Goal: Communication & Community: Answer question/provide support

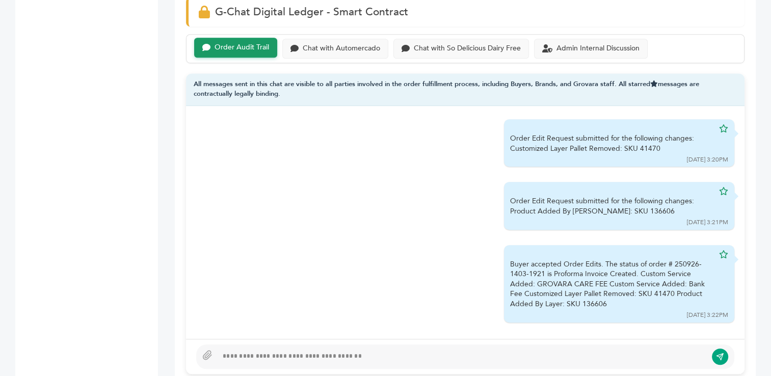
scroll to position [663, 0]
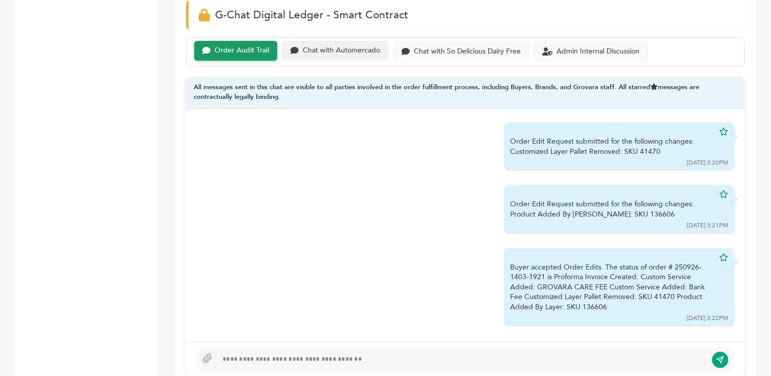
click at [344, 46] on div "Chat with Automercado" at bounding box center [341, 50] width 77 height 9
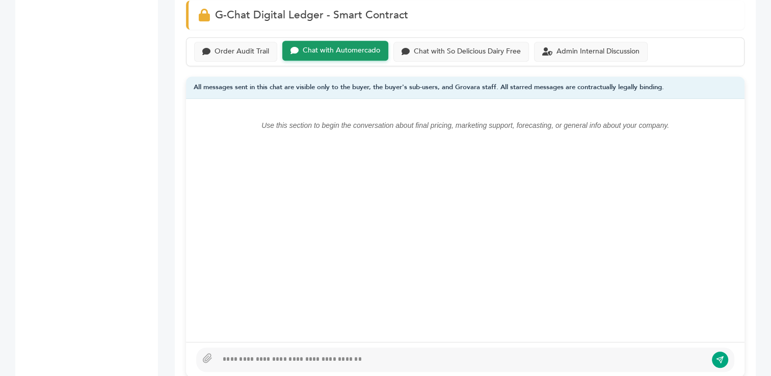
click at [448, 354] on div at bounding box center [462, 360] width 489 height 12
paste div
type textarea "**********"
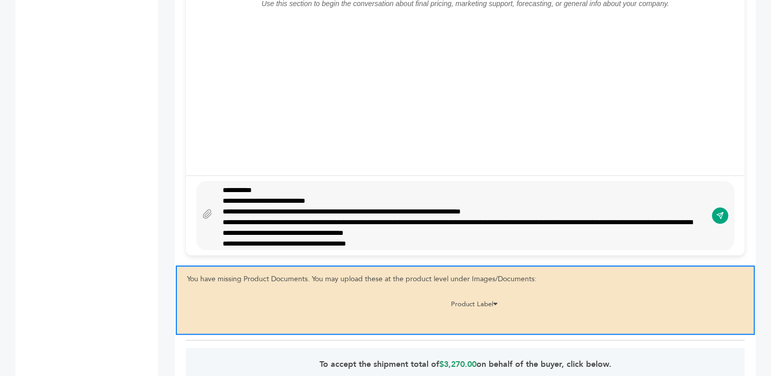
scroll to position [789, 0]
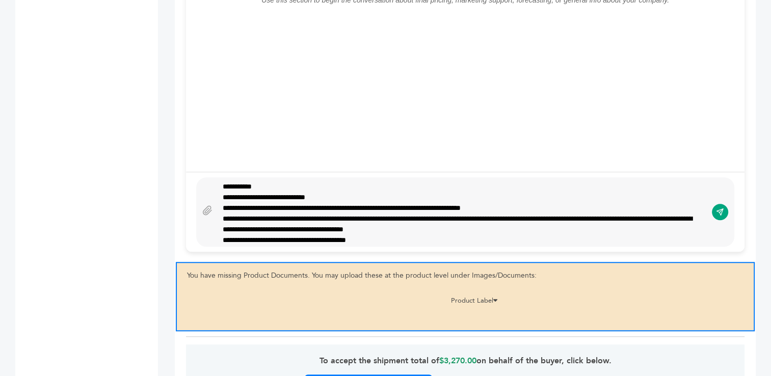
click at [440, 237] on div "**********" at bounding box center [458, 240] width 471 height 11
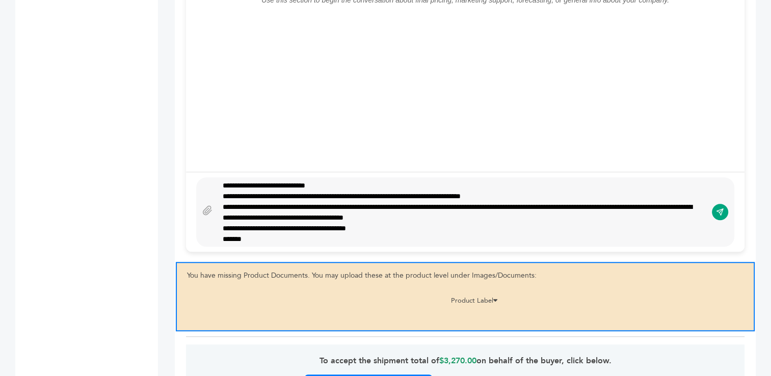
scroll to position [14, 0]
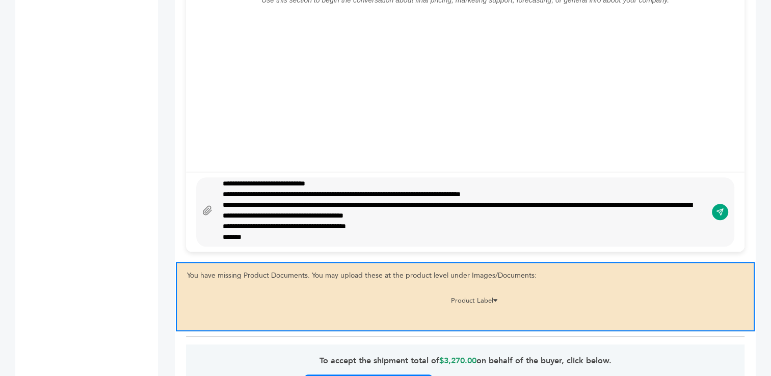
click at [210, 206] on icon at bounding box center [207, 210] width 10 height 10
click at [0, 0] on input "file" at bounding box center [0, 0] width 0 height 0
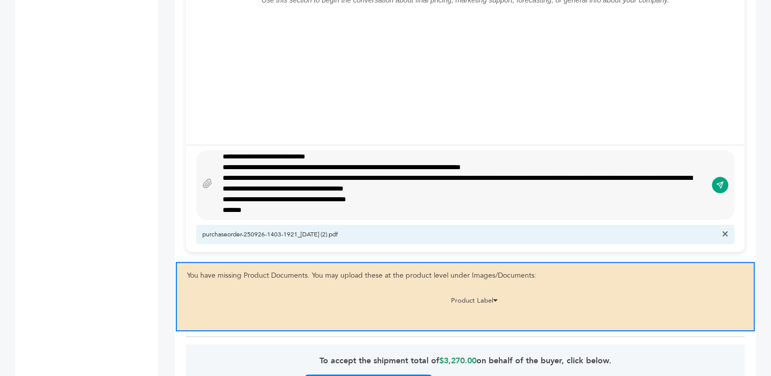
click at [724, 232] on icon "button" at bounding box center [725, 234] width 6 height 8
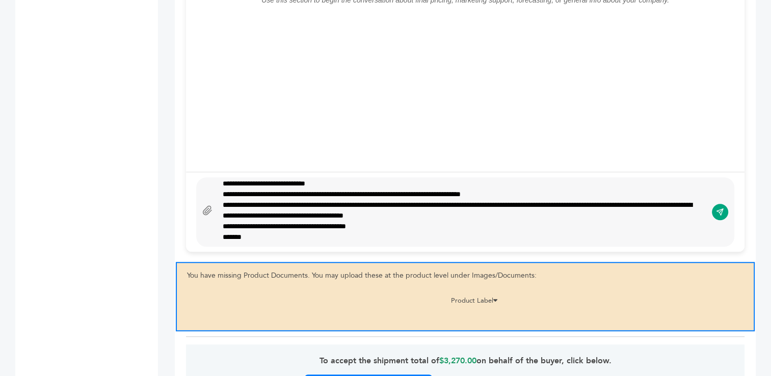
click at [208, 206] on icon at bounding box center [207, 210] width 10 height 10
click at [0, 0] on input "file" at bounding box center [0, 0] width 0 height 0
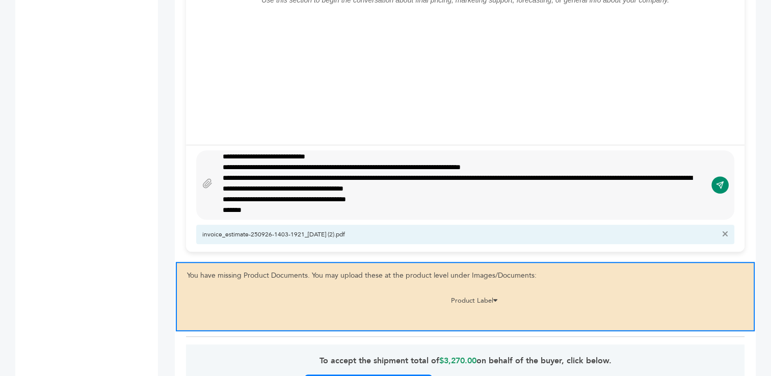
click at [722, 185] on icon "submit" at bounding box center [720, 185] width 8 height 9
